Goal: Find specific page/section: Find specific page/section

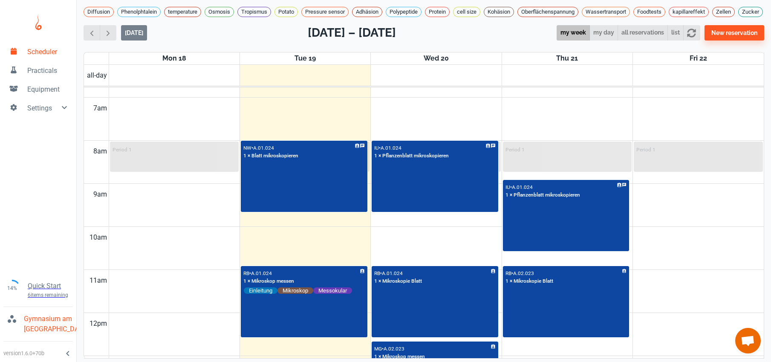
scroll to position [298, 0]
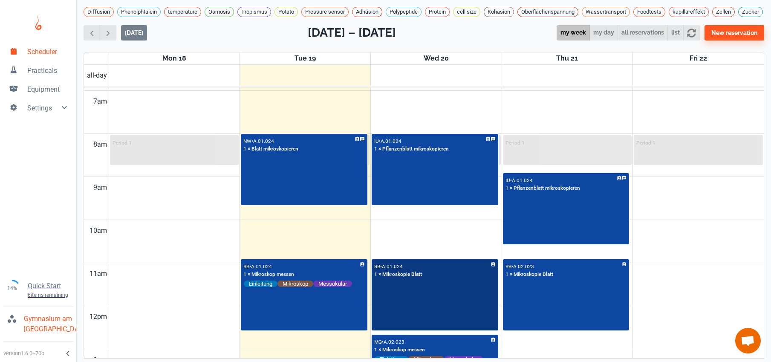
click at [445, 306] on div "RB • A.01.024 1 × Mikroskopie Blatt" at bounding box center [434, 295] width 125 height 70
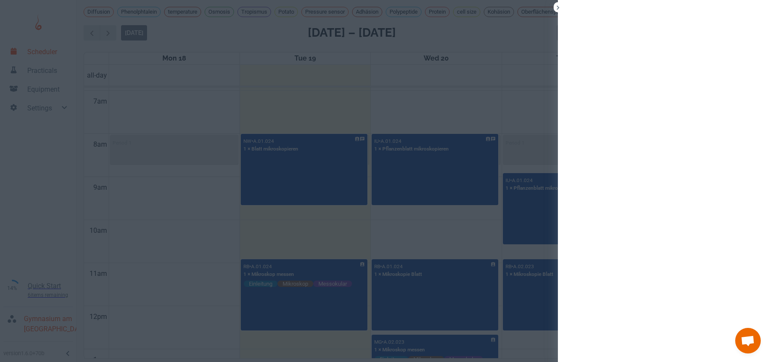
scroll to position [3, 0]
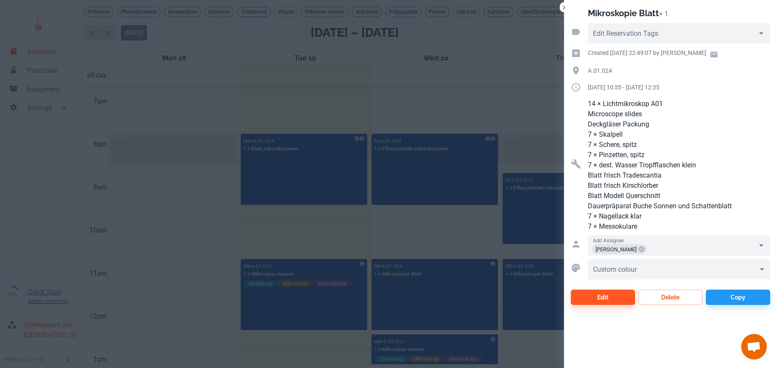
click at [428, 235] on div at bounding box center [388, 184] width 777 height 368
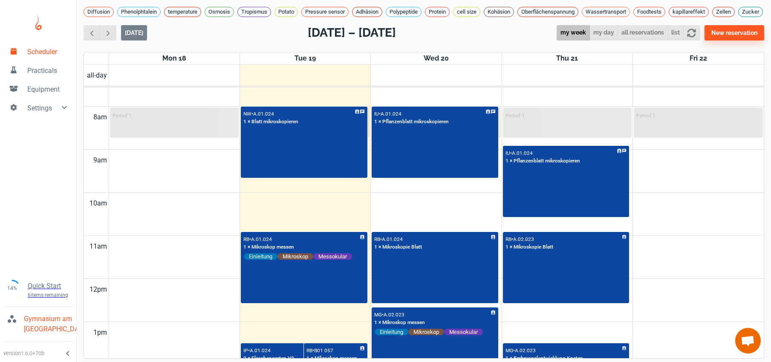
scroll to position [365, 0]
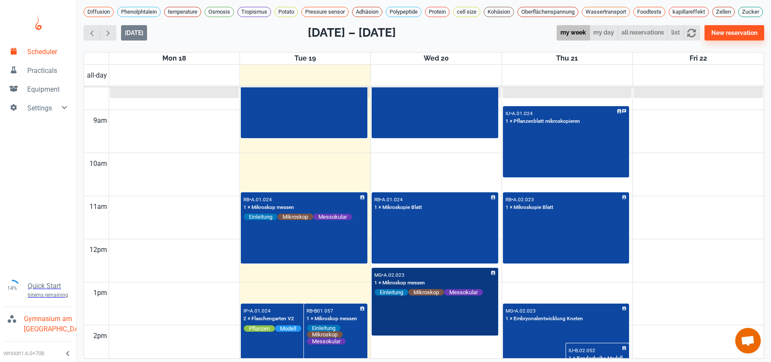
click at [430, 314] on div "MG • A.02.023 1 × Mikroskop messen Einleitung Mikroskop Messokular" at bounding box center [434, 301] width 125 height 66
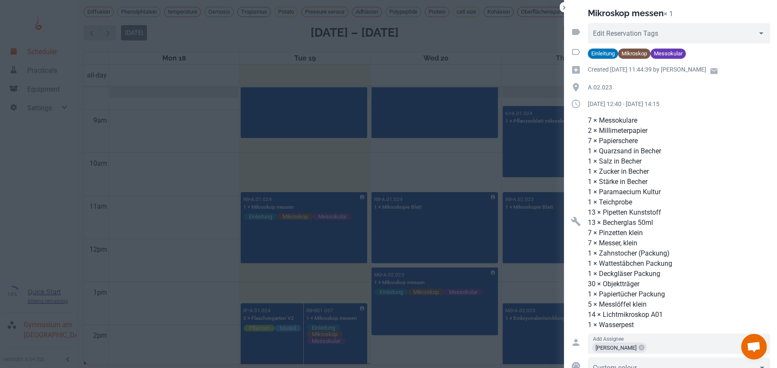
click at [429, 184] on div at bounding box center [388, 184] width 777 height 368
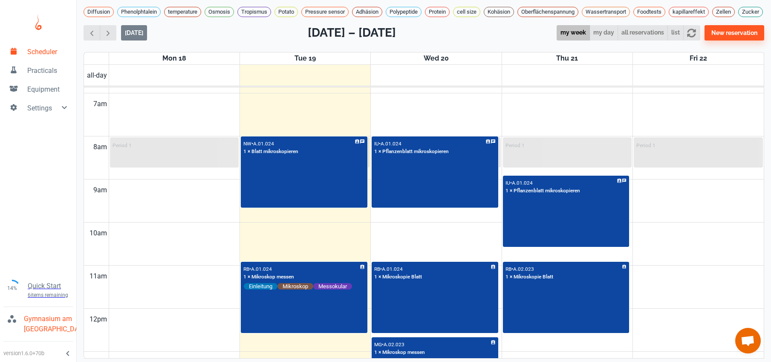
scroll to position [295, 0]
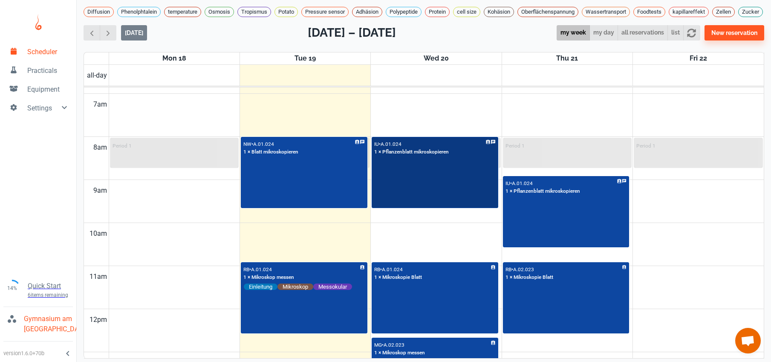
click at [449, 208] on div "IU • A.01.024 1 × Pflanzenblatt mikroskopieren" at bounding box center [434, 173] width 125 height 70
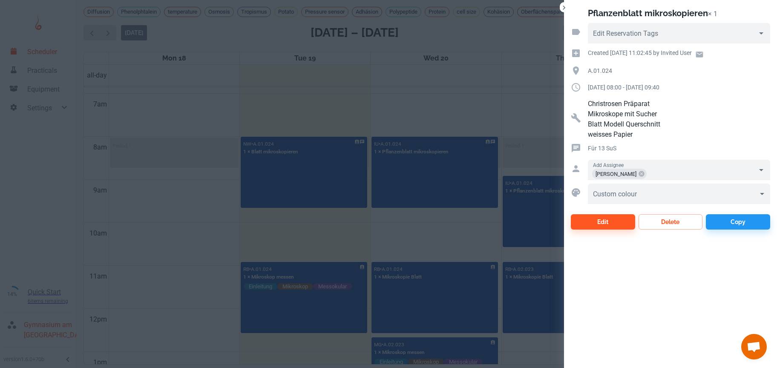
click at [427, 226] on div at bounding box center [388, 184] width 777 height 368
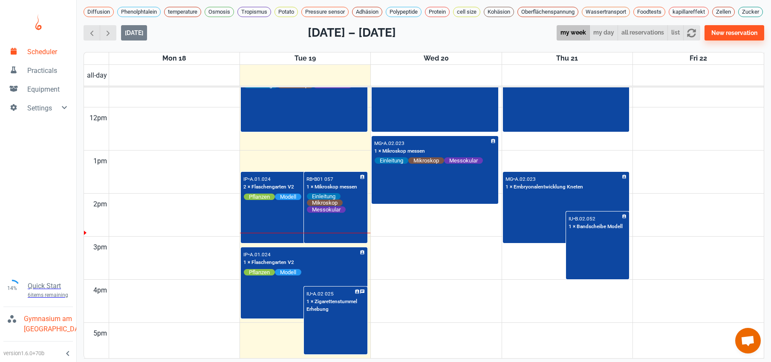
scroll to position [336, 0]
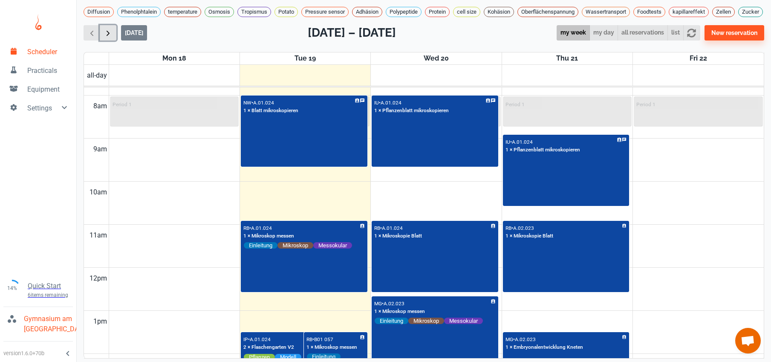
click at [110, 37] on span "button" at bounding box center [108, 33] width 9 height 9
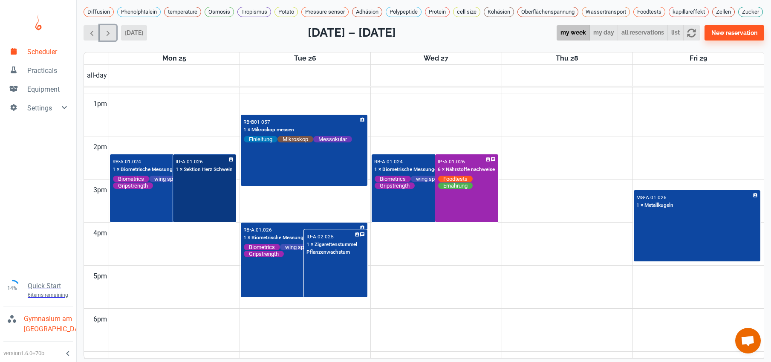
scroll to position [545, 0]
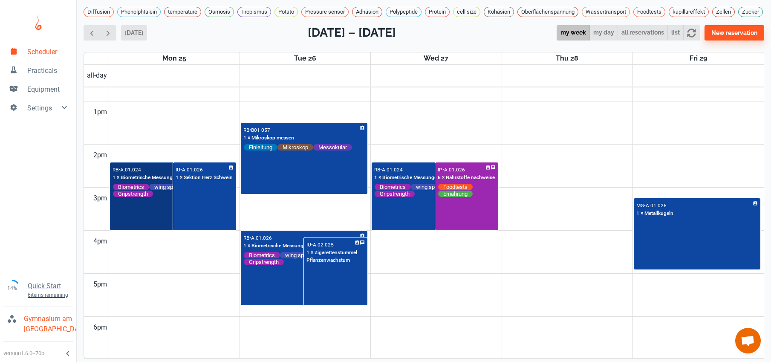
click at [152, 216] on div "RB • A.01.024 1 × Biometrische Messungen & Handkraft Biometrics wing span Body …" at bounding box center [173, 196] width 125 height 66
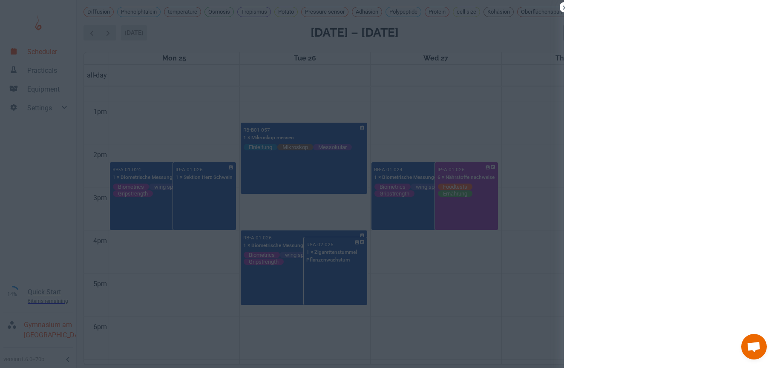
click at [211, 285] on div at bounding box center [388, 184] width 777 height 368
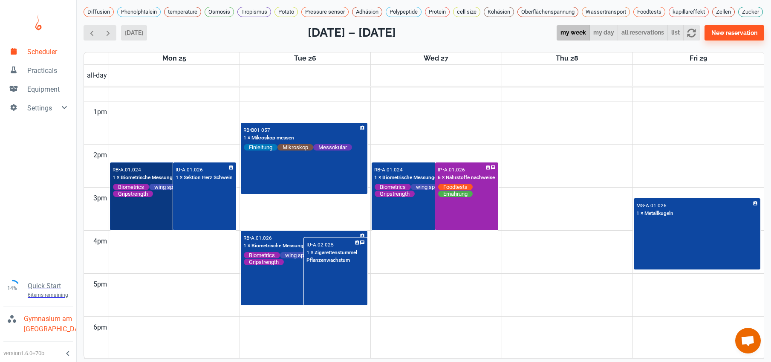
click at [153, 218] on div "RB • A.01.024 1 × Biometrische Messungen & Handkraft Biometrics wing span Body …" at bounding box center [173, 196] width 125 height 66
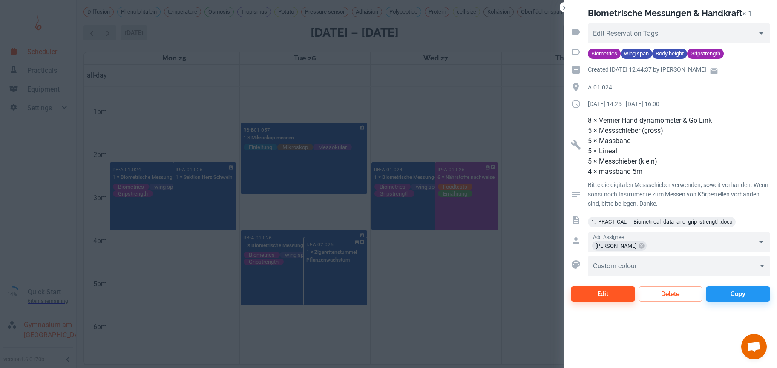
click at [164, 141] on div at bounding box center [388, 184] width 777 height 368
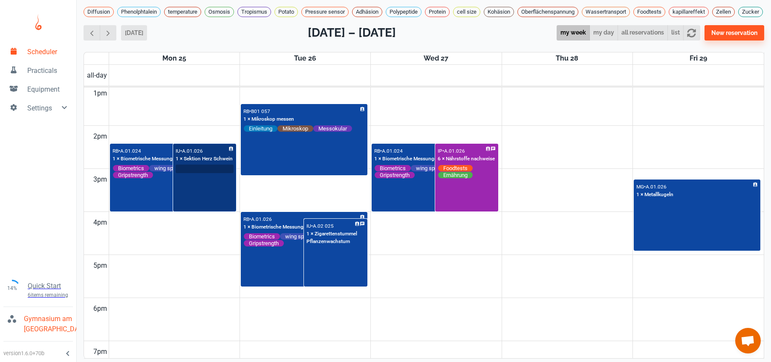
scroll to position [557, 0]
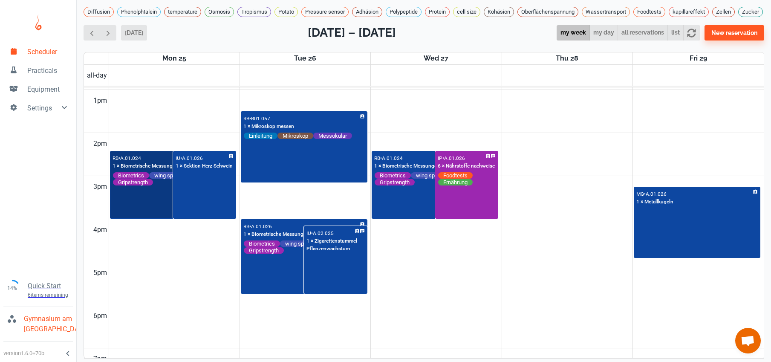
click at [155, 208] on div "RB • A.01.024 1 × Biometrische Messungen & Handkraft Biometrics wing span Body …" at bounding box center [173, 185] width 125 height 66
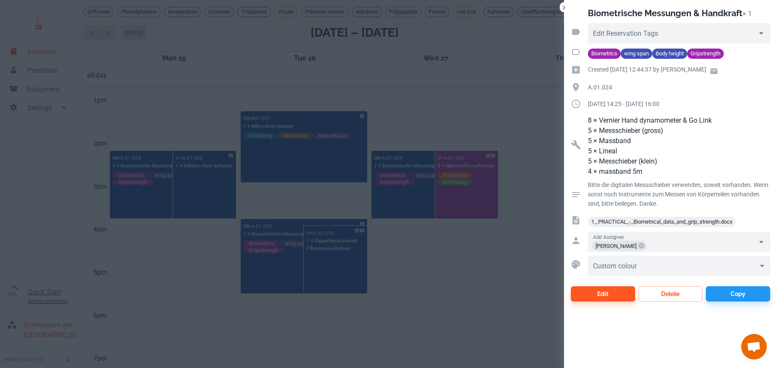
click at [539, 246] on div at bounding box center [388, 184] width 777 height 368
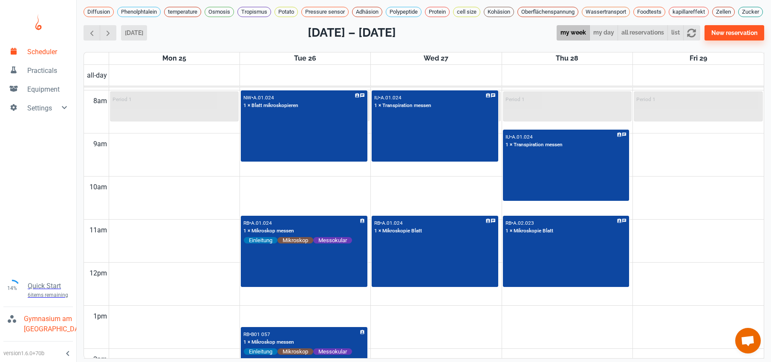
scroll to position [331, 0]
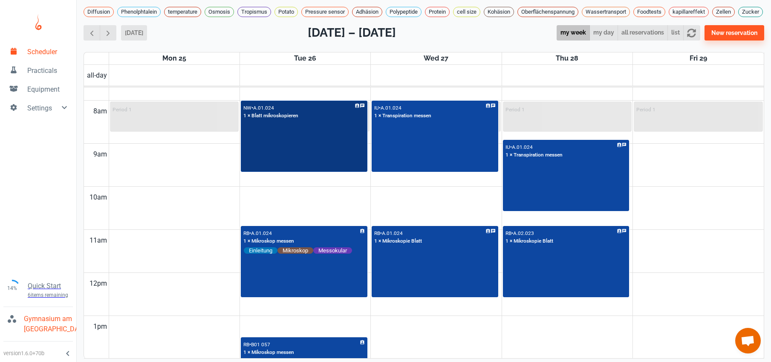
click at [281, 159] on div "NW • A.01.024 1 × Blatt mikroskopieren" at bounding box center [304, 136] width 125 height 70
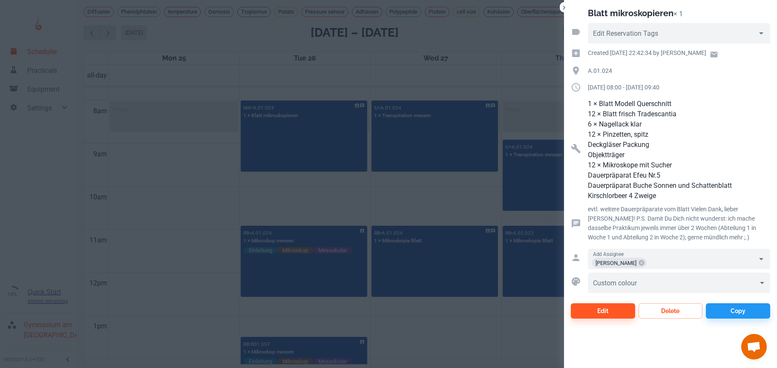
click at [136, 169] on div at bounding box center [388, 184] width 777 height 368
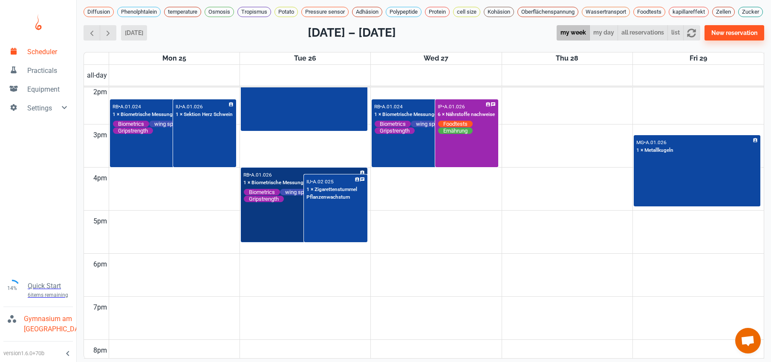
scroll to position [608, 0]
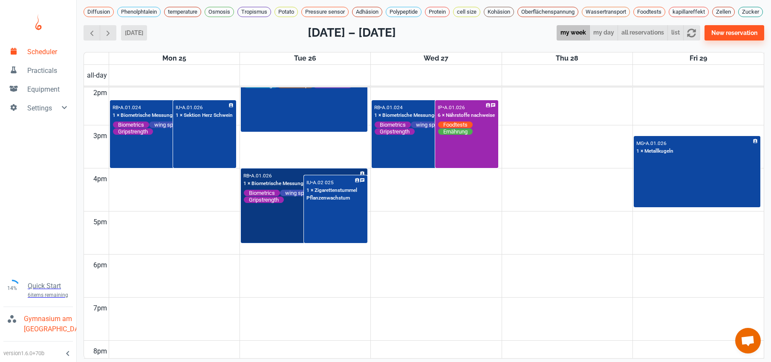
click at [257, 228] on div "RB • A.01.026 1 × Biometrische Messungen & Handkraft Biometrics wing span Body …" at bounding box center [304, 205] width 125 height 73
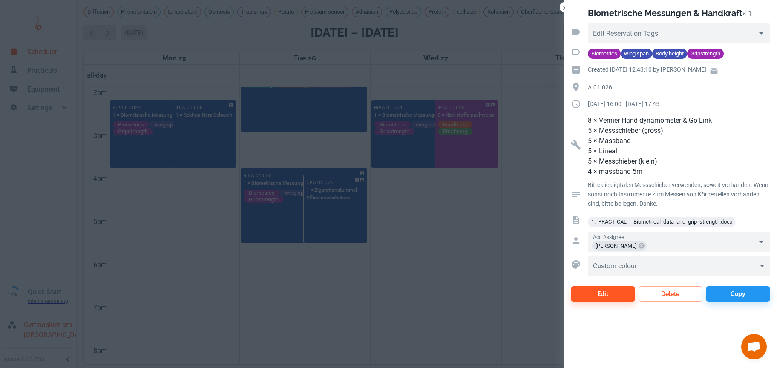
click at [182, 223] on div at bounding box center [388, 184] width 777 height 368
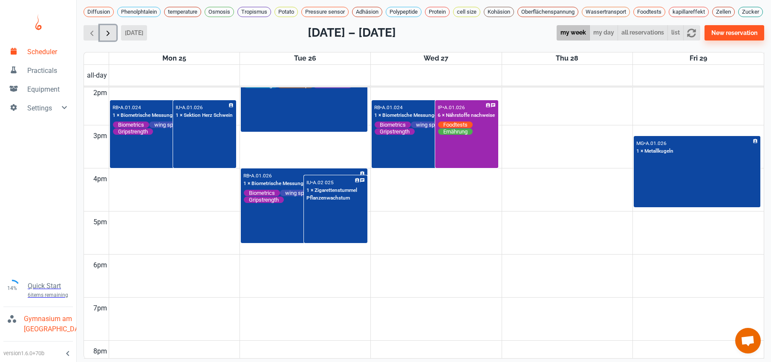
click at [106, 34] on span "button" at bounding box center [108, 33] width 9 height 9
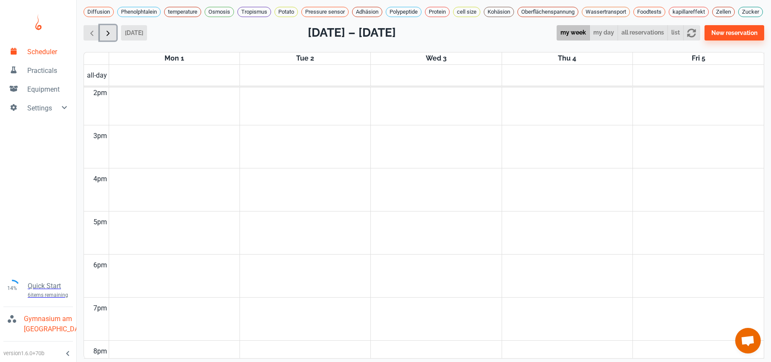
scroll to position [345, 0]
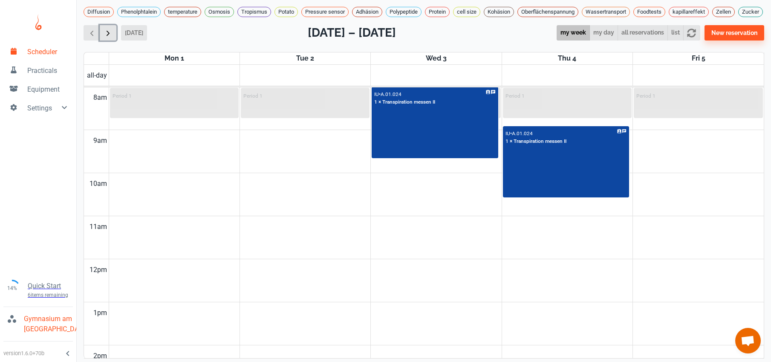
click at [106, 34] on span "button" at bounding box center [108, 33] width 9 height 9
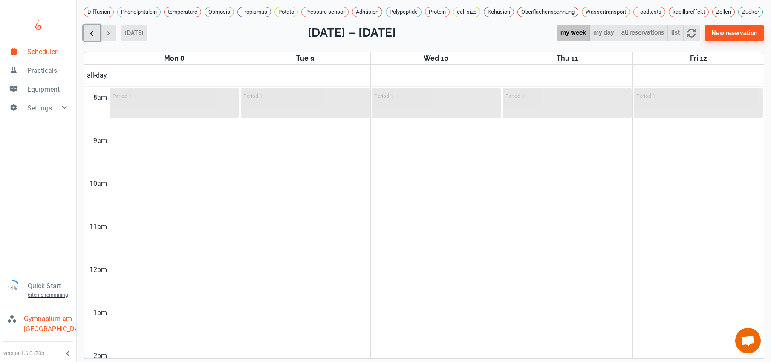
click at [89, 37] on span "button" at bounding box center [91, 33] width 9 height 9
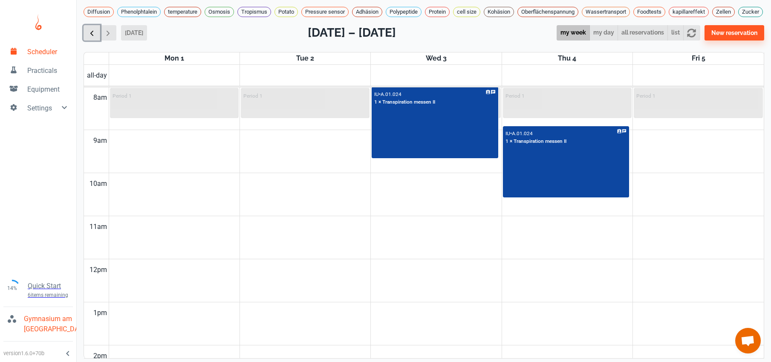
click at [89, 37] on span "button" at bounding box center [91, 33] width 9 height 9
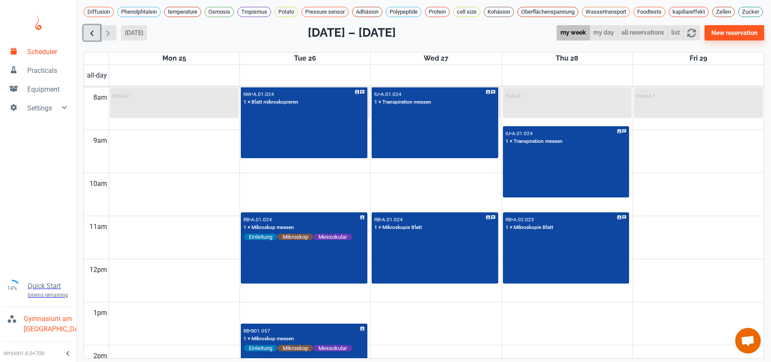
click at [89, 37] on span "button" at bounding box center [91, 33] width 9 height 9
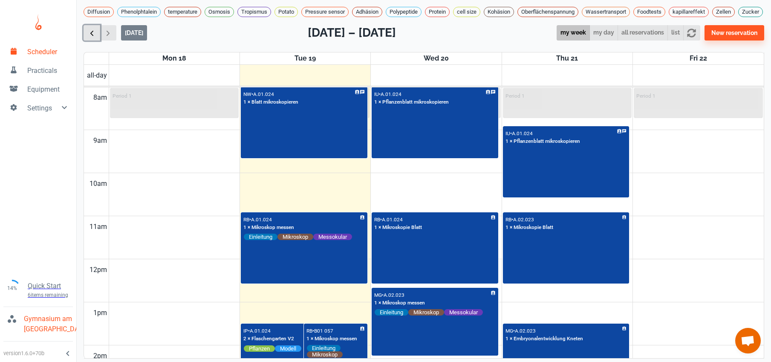
click at [89, 37] on span "button" at bounding box center [91, 33] width 9 height 9
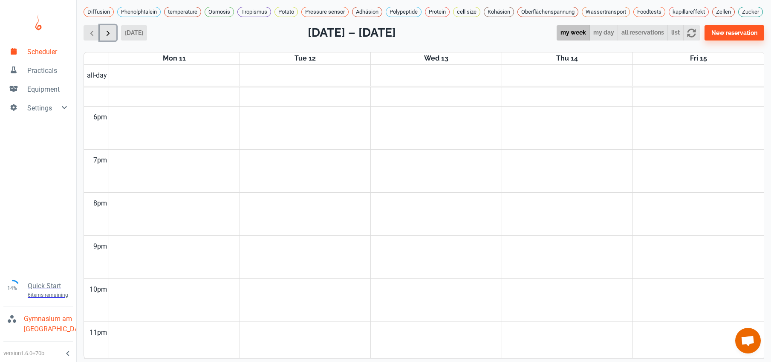
click at [114, 38] on button "button" at bounding box center [108, 33] width 17 height 16
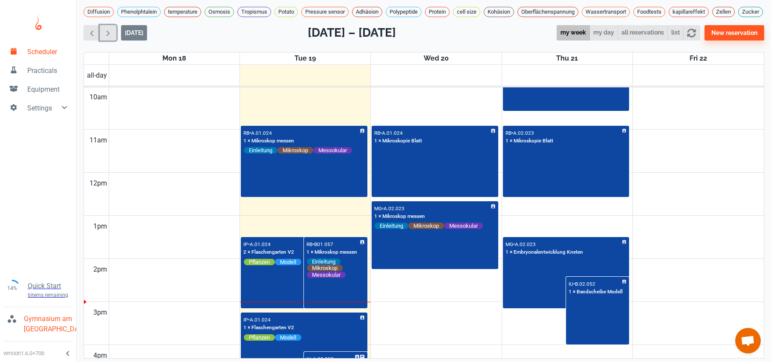
scroll to position [502, 0]
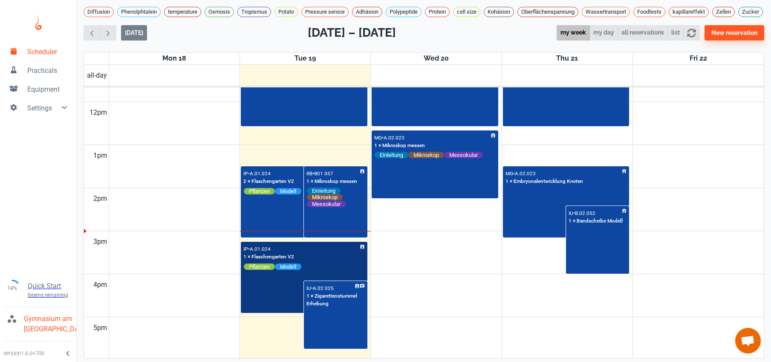
click at [334, 265] on div "IP • A.01.024 1 × Flaschengarten V2 Pflanzen Modell" at bounding box center [303, 257] width 121 height 27
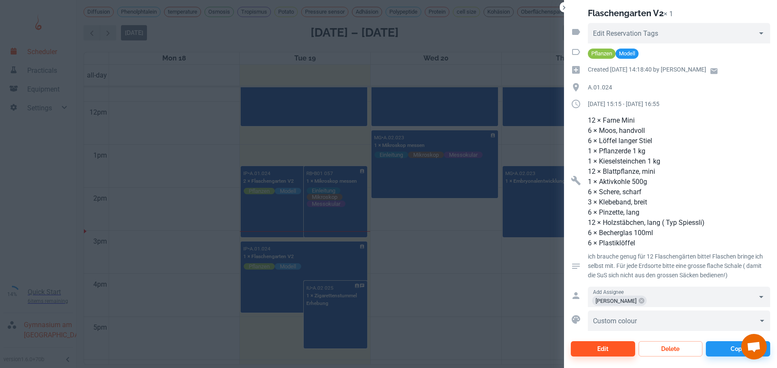
click at [429, 257] on div at bounding box center [388, 184] width 777 height 368
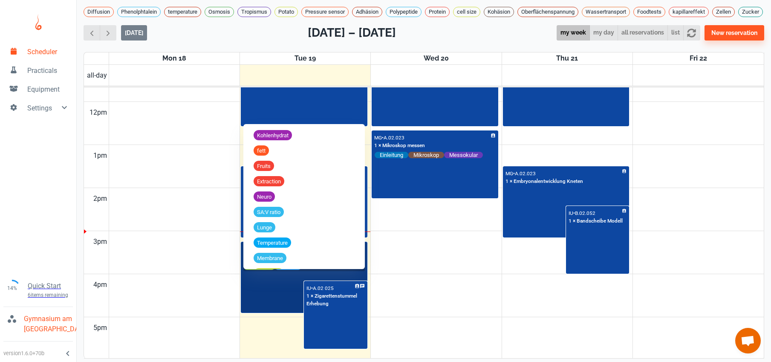
click at [341, 270] on input "text" at bounding box center [332, 266] width 63 height 7
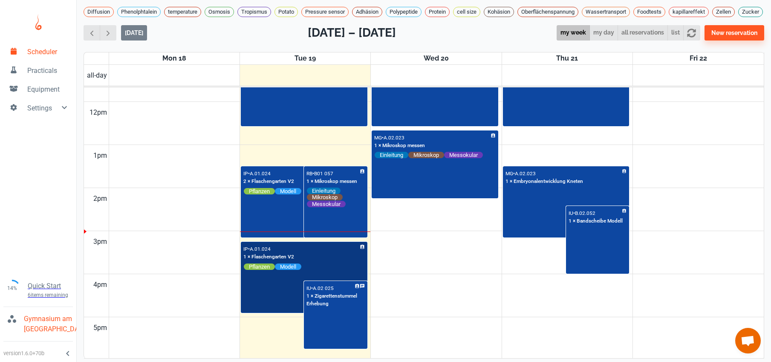
click at [280, 293] on div "IP • A.01.024 1 × Flaschengarten V2 Pflanzen Modell" at bounding box center [304, 277] width 125 height 70
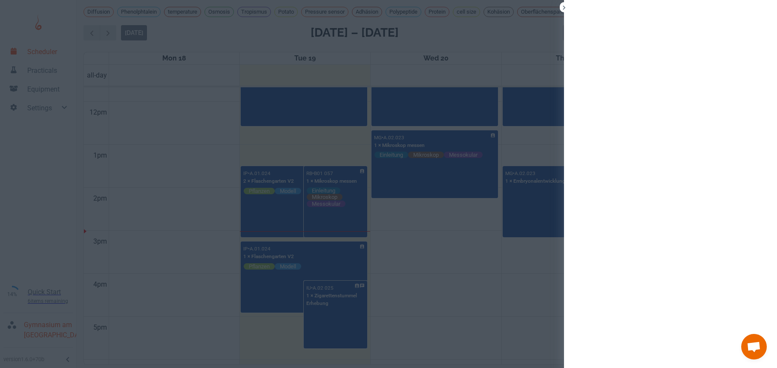
click at [280, 293] on div at bounding box center [388, 184] width 777 height 368
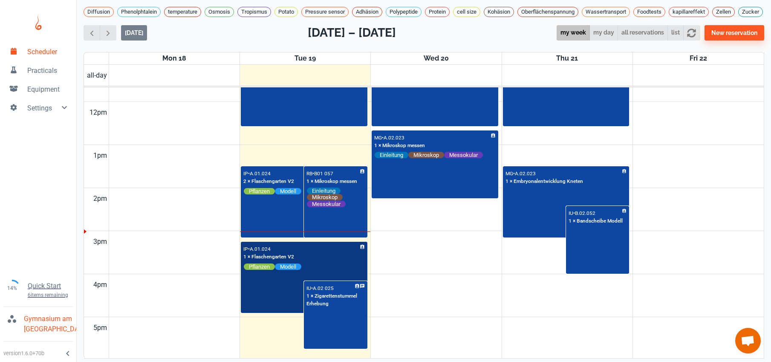
click at [280, 292] on div "IP • A.01.024 1 × Flaschengarten V2 Pflanzen Modell" at bounding box center [304, 277] width 125 height 70
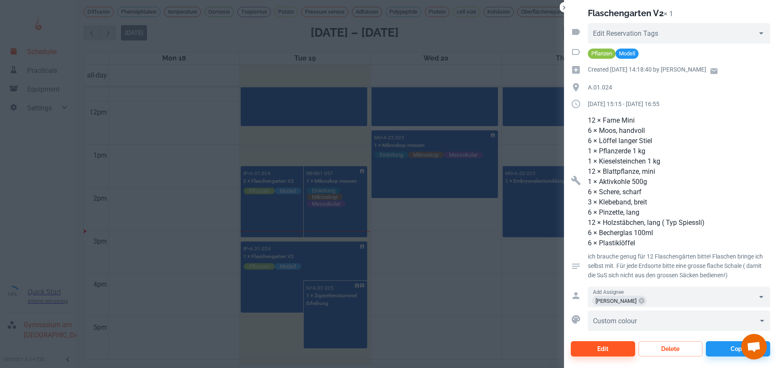
click at [283, 306] on div at bounding box center [388, 184] width 777 height 368
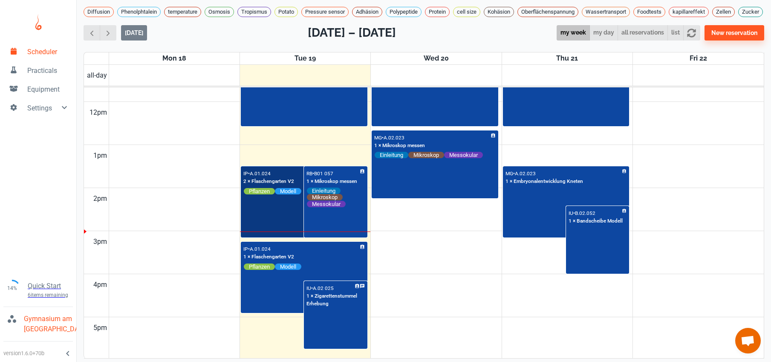
click at [270, 215] on div "IP • A.01.024 2 × Flaschengarten V2 Pflanzen Modell" at bounding box center [304, 202] width 125 height 70
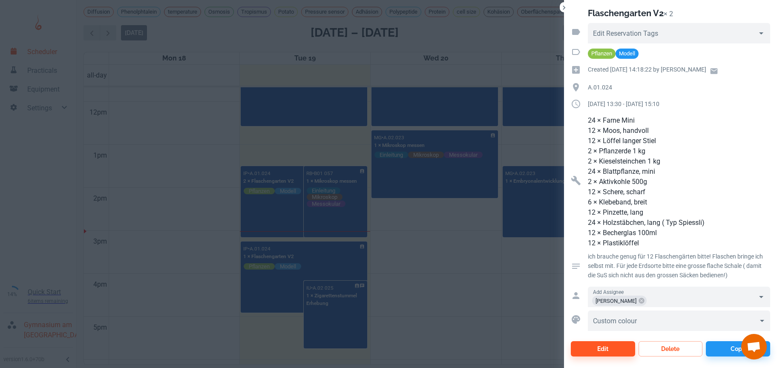
click at [273, 303] on div at bounding box center [388, 184] width 777 height 368
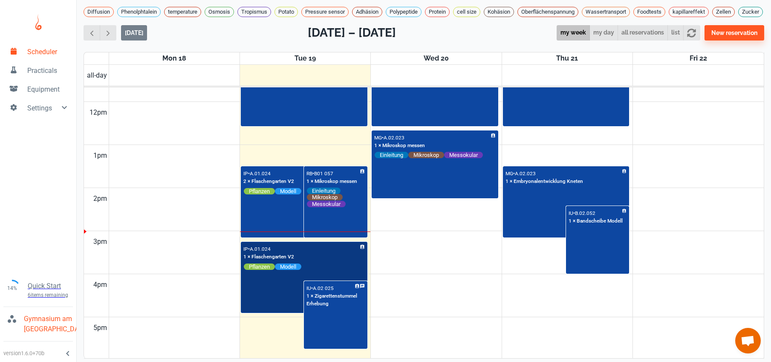
click at [273, 303] on div "IP • A.01.024 1 × Flaschengarten V2 Pflanzen Modell" at bounding box center [304, 277] width 125 height 70
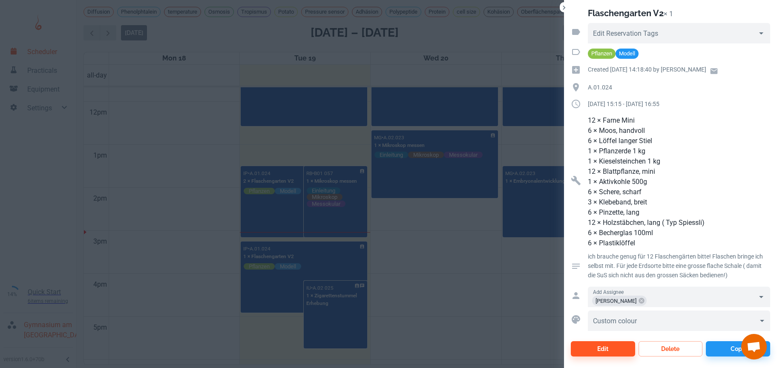
click at [279, 223] on div at bounding box center [388, 184] width 777 height 368
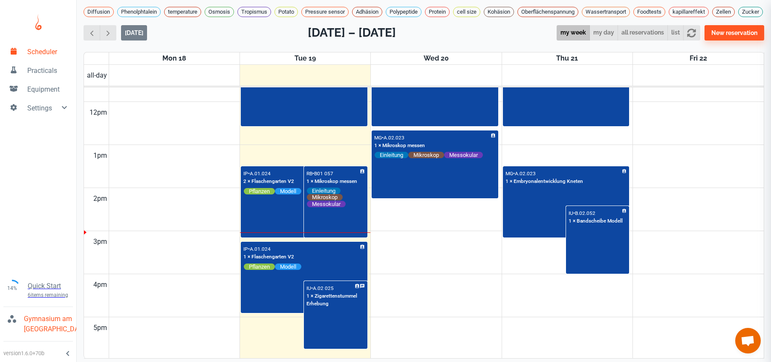
click at [279, 223] on div at bounding box center [385, 181] width 771 height 362
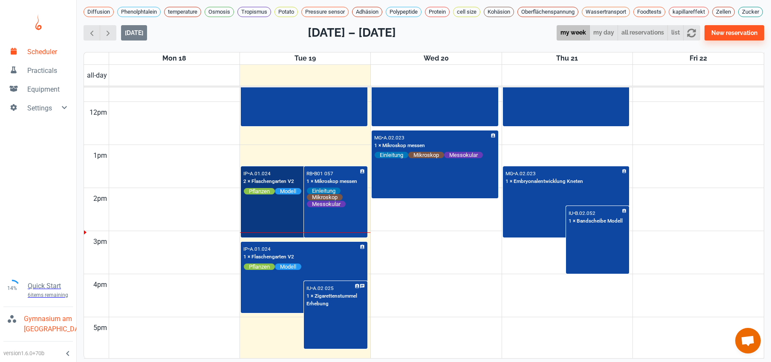
click at [279, 223] on div "IP • A.01.024 2 × Flaschengarten V2 Pflanzen Modell" at bounding box center [304, 202] width 125 height 70
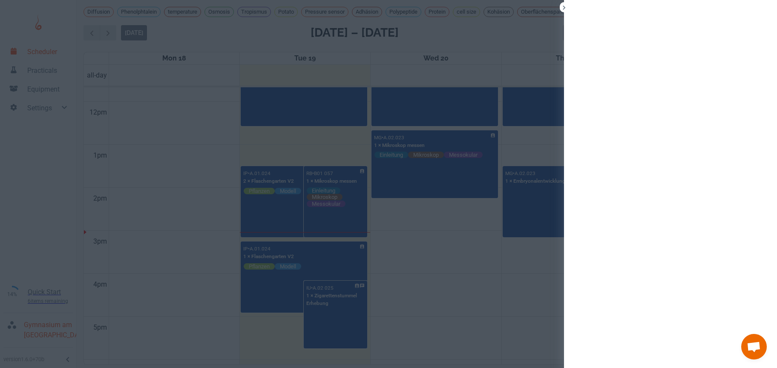
click at [279, 223] on div at bounding box center [388, 184] width 777 height 368
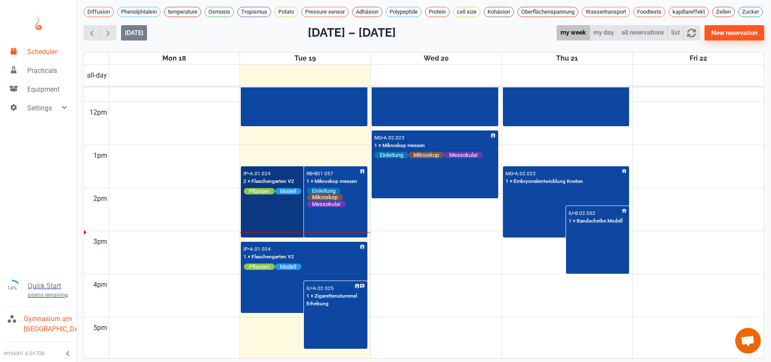
click at [279, 223] on div "IP • A.01.024 2 × Flaschengarten V2 Pflanzen Modell" at bounding box center [304, 202] width 125 height 70
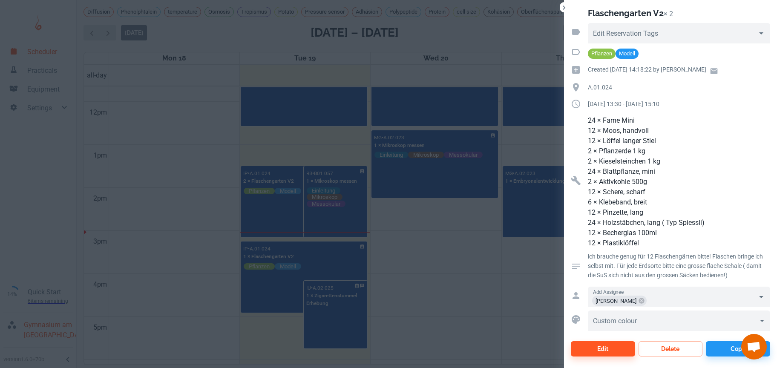
click at [259, 291] on div at bounding box center [388, 184] width 777 height 368
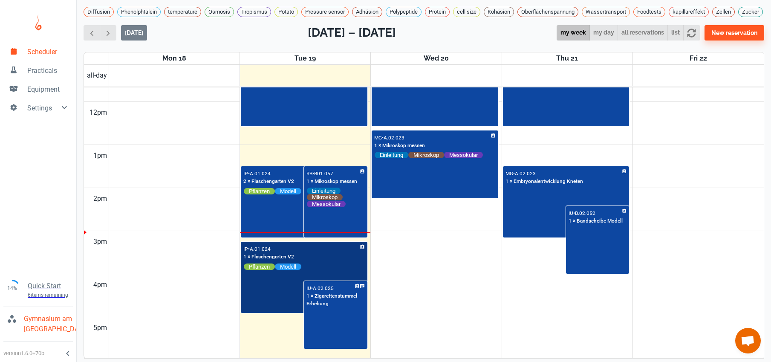
click at [259, 291] on div "IP • A.01.024 1 × Flaschengarten V2 Pflanzen Modell" at bounding box center [304, 277] width 125 height 70
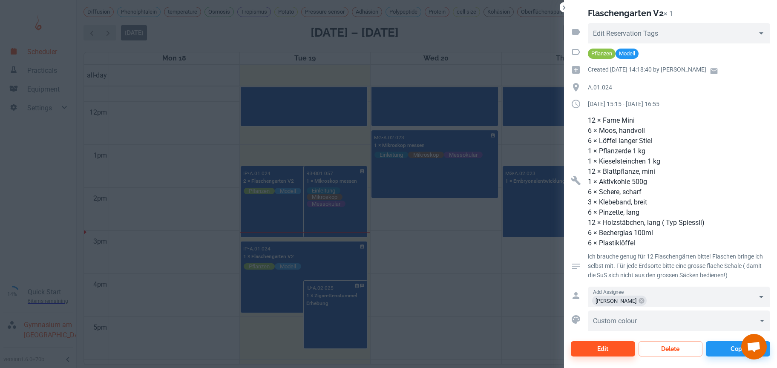
click at [259, 291] on div at bounding box center [388, 184] width 777 height 368
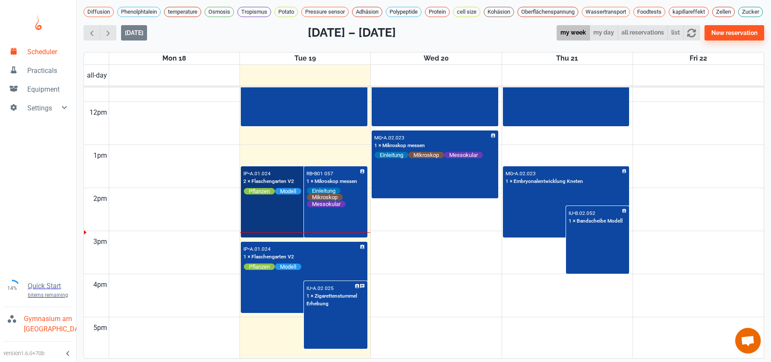
click at [284, 220] on div "IP • A.01.024 2 × Flaschengarten V2 Pflanzen Modell" at bounding box center [304, 202] width 125 height 70
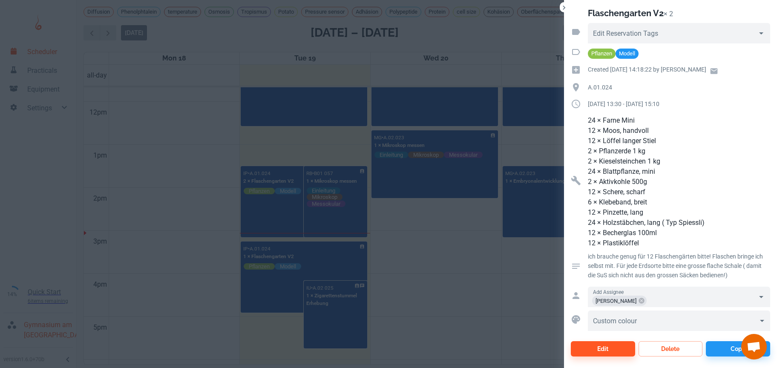
click at [252, 306] on div at bounding box center [388, 184] width 777 height 368
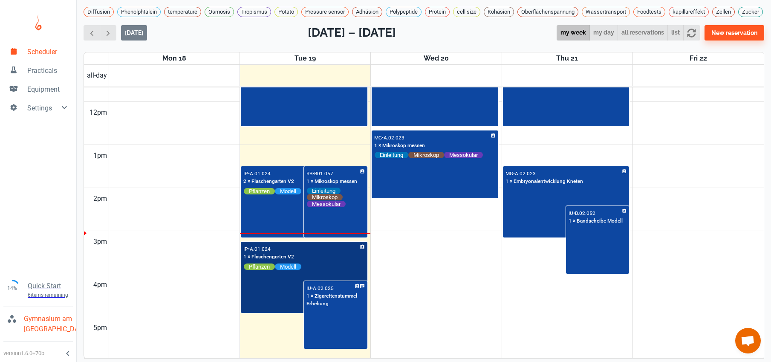
click at [252, 306] on div "IP • A.01.024 1 × Flaschengarten V2 Pflanzen Modell" at bounding box center [304, 277] width 125 height 70
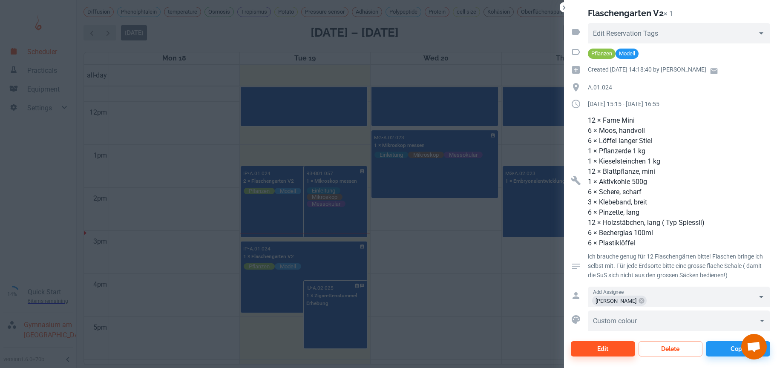
click at [448, 317] on div at bounding box center [388, 184] width 777 height 368
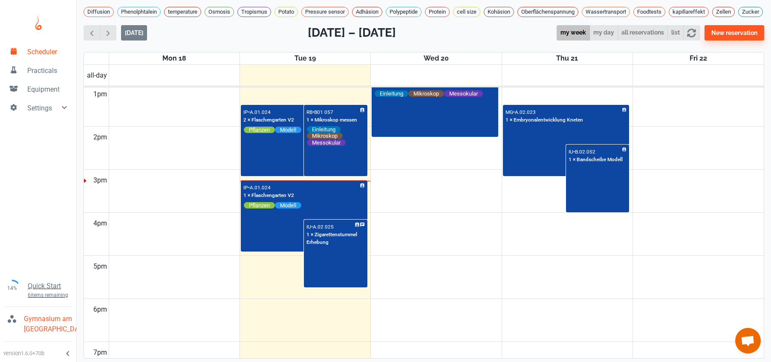
scroll to position [575, 0]
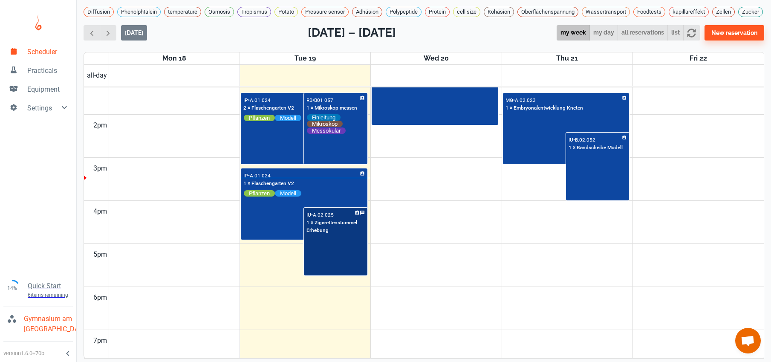
click at [350, 270] on div "IU • A.02 025 1 × Zigarettenstummel Erhebung" at bounding box center [335, 241] width 61 height 66
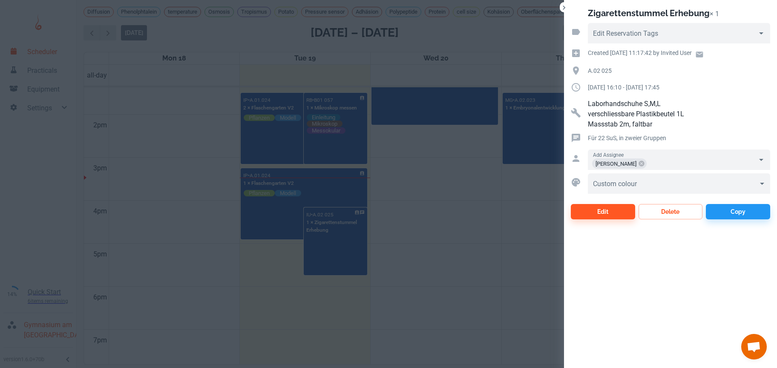
drag, startPoint x: 34, startPoint y: 266, endPoint x: 156, endPoint y: 264, distance: 122.7
click at [35, 266] on div at bounding box center [388, 184] width 777 height 368
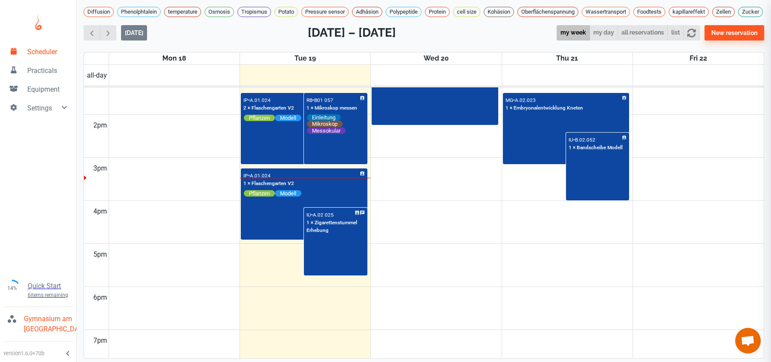
click at [175, 261] on td at bounding box center [436, 255] width 655 height 22
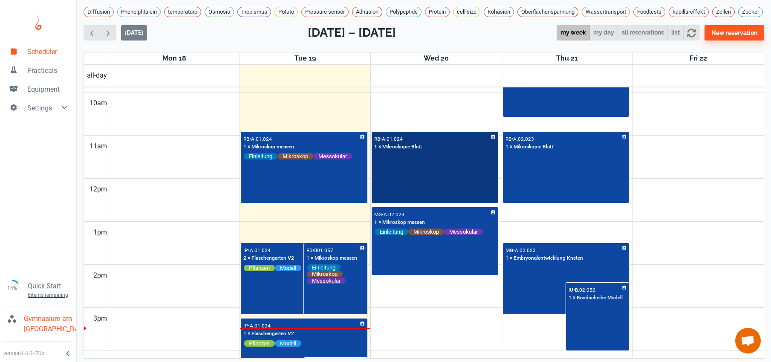
scroll to position [427, 0]
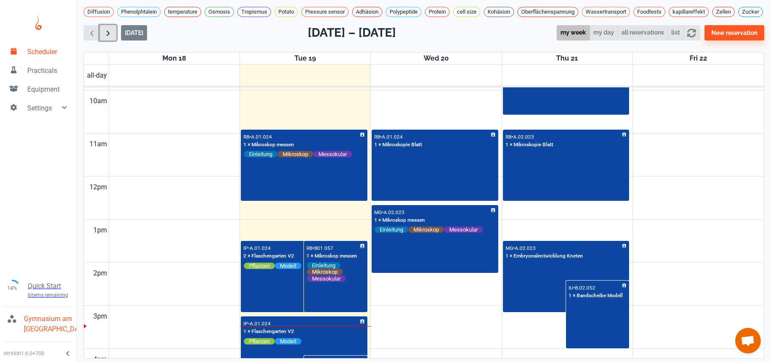
click at [107, 37] on span "button" at bounding box center [108, 33] width 9 height 9
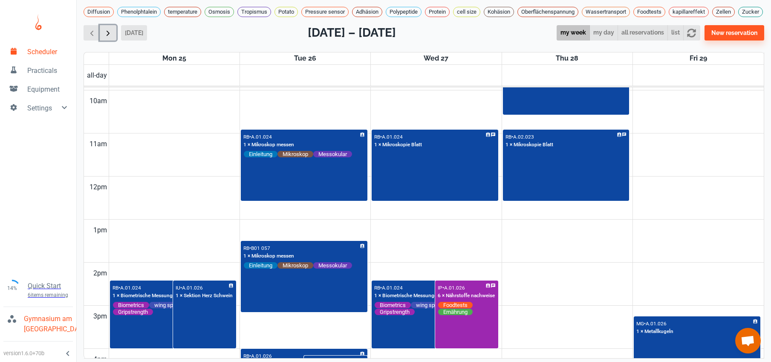
scroll to position [345, 0]
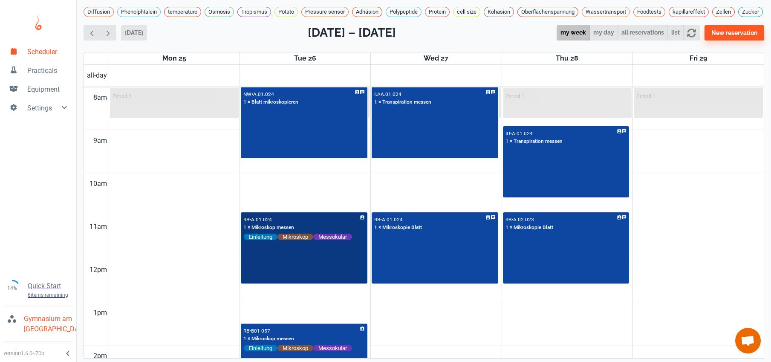
click at [281, 281] on div "RB • A.01.024 1 × Mikroskop messen Einleitung Mikroskop Messokular" at bounding box center [304, 248] width 125 height 70
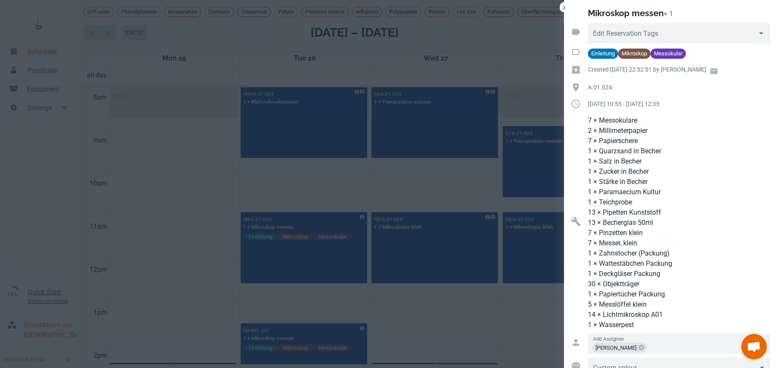
click at [182, 230] on div at bounding box center [388, 184] width 777 height 368
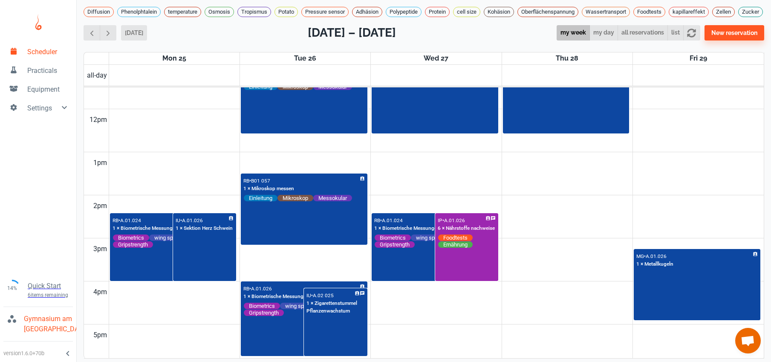
scroll to position [506, 0]
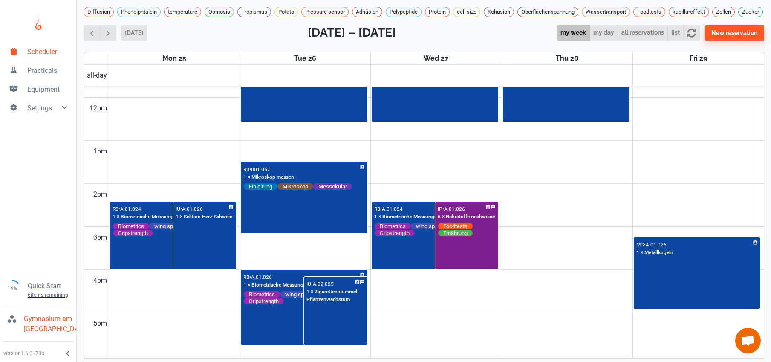
click at [463, 263] on div "IP • A.01.026 6 × Nährstoffe nachweise Foodtests Ernährung" at bounding box center [466, 235] width 61 height 66
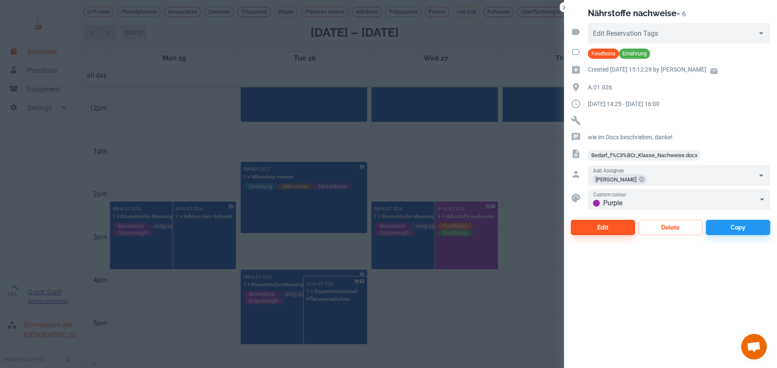
click at [465, 304] on div at bounding box center [388, 184] width 777 height 368
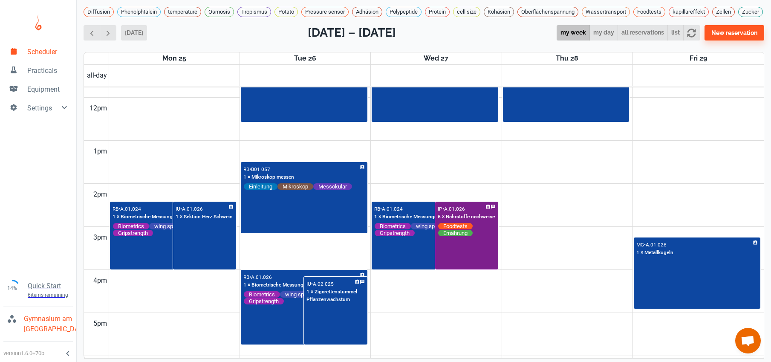
click at [471, 263] on div "IP • A.01.026 6 × Nährstoffe nachweise Foodtests Ernährung" at bounding box center [466, 235] width 61 height 66
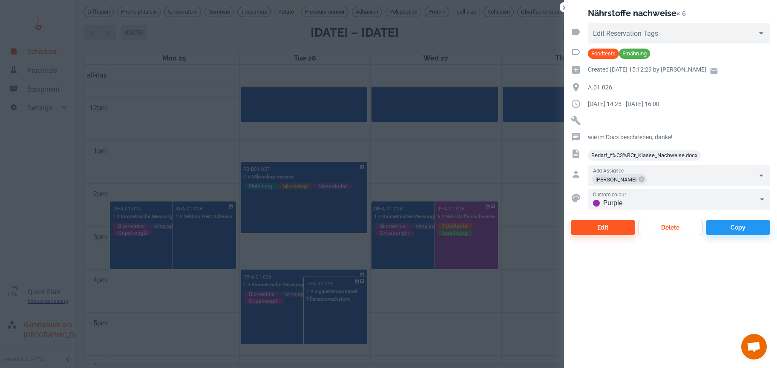
click at [438, 305] on div at bounding box center [388, 184] width 777 height 368
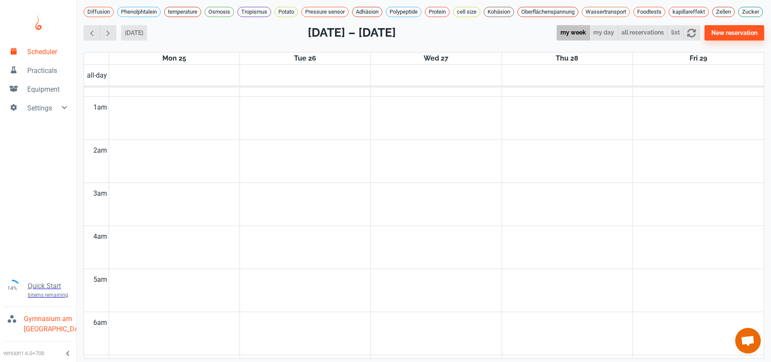
scroll to position [33, 0]
